Goal: Task Accomplishment & Management: Manage account settings

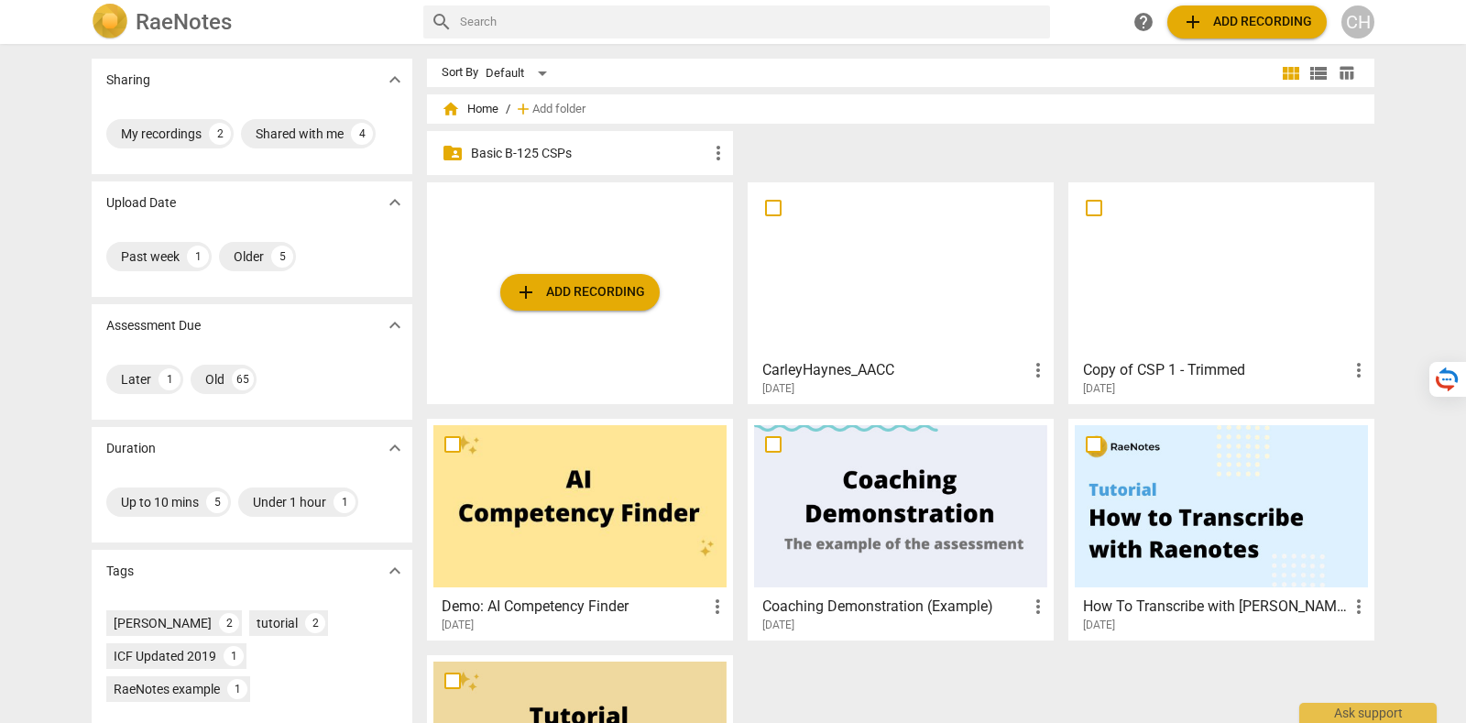
click at [1365, 24] on div "CH" at bounding box center [1357, 21] width 33 height 33
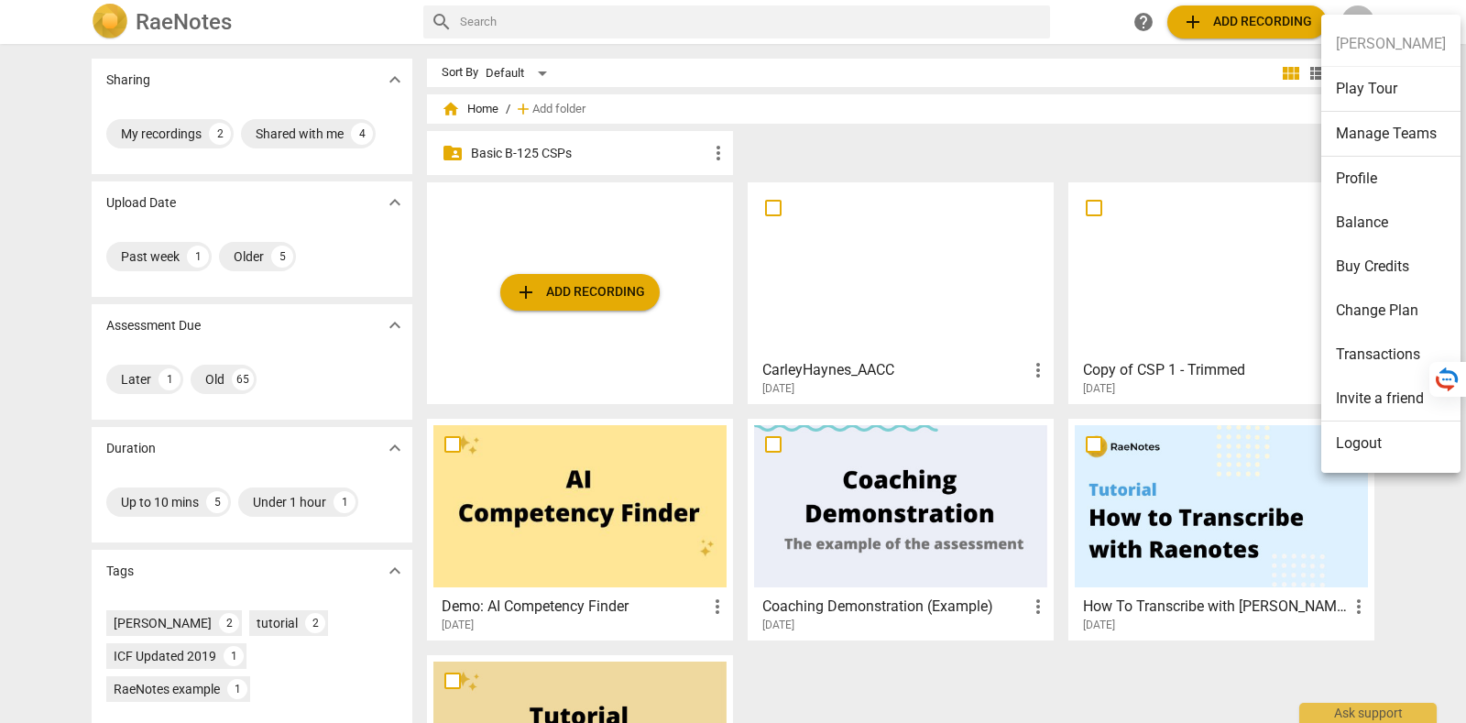
click at [1364, 443] on li "Logout" at bounding box center [1390, 443] width 139 height 44
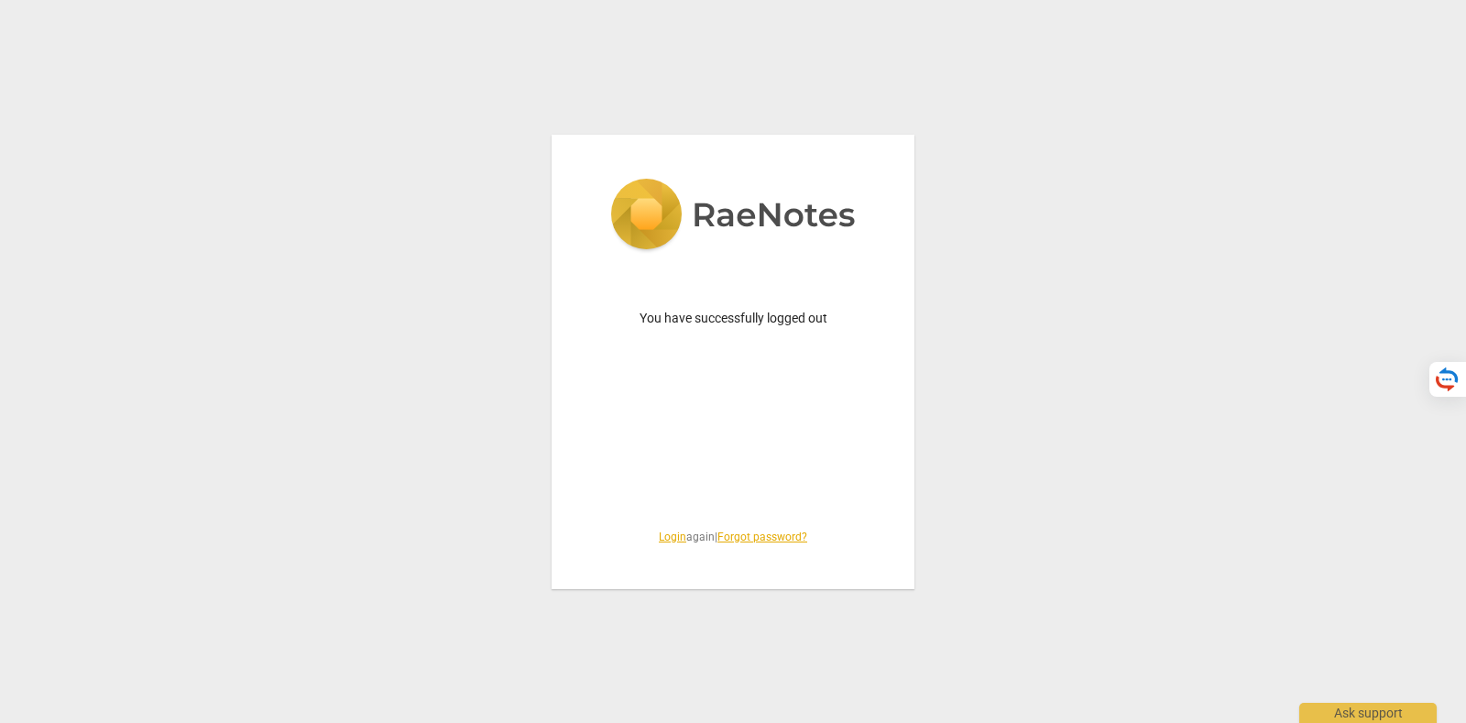
click at [666, 532] on link "Login" at bounding box center [672, 537] width 27 height 13
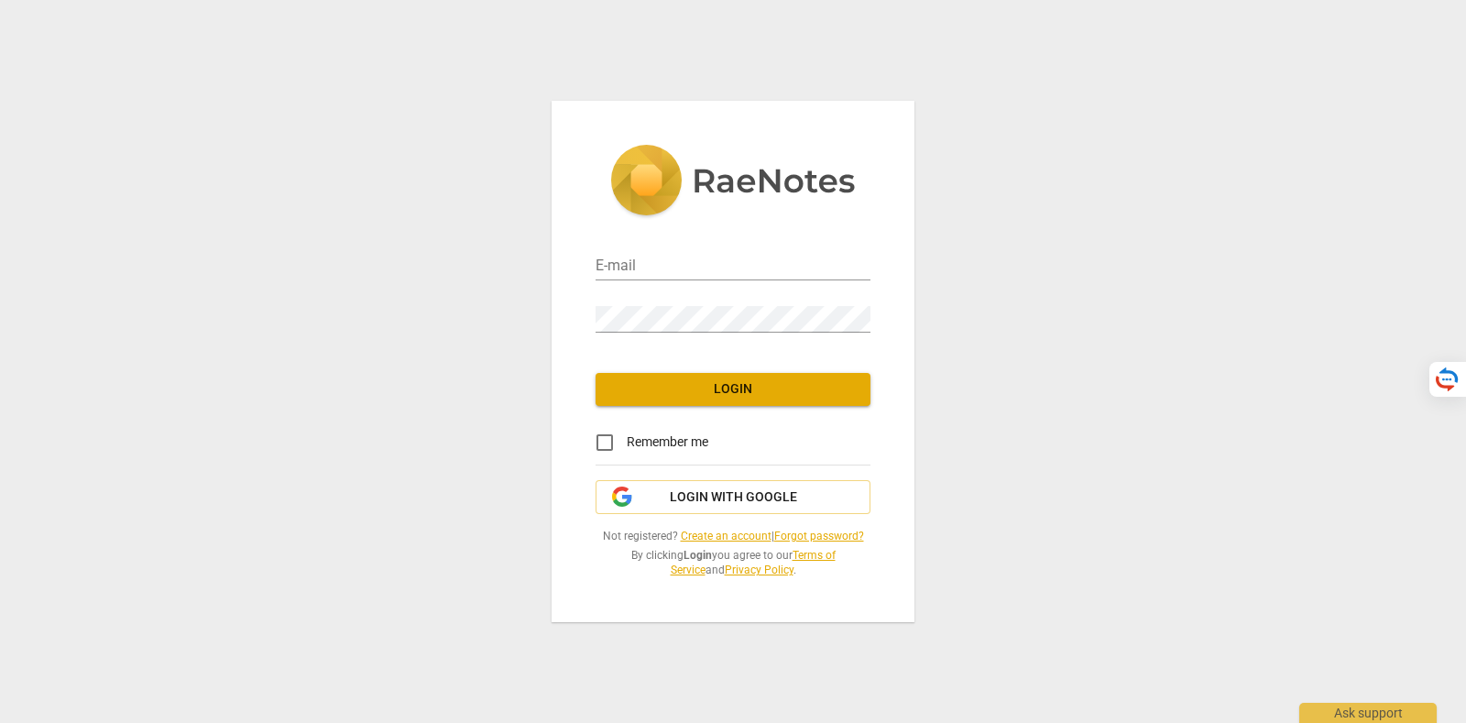
type input "[PERSON_NAME][EMAIL_ADDRESS][DOMAIN_NAME]"
click at [698, 488] on span "Login with Google" at bounding box center [733, 497] width 127 height 18
